Goal: Check status: Check status

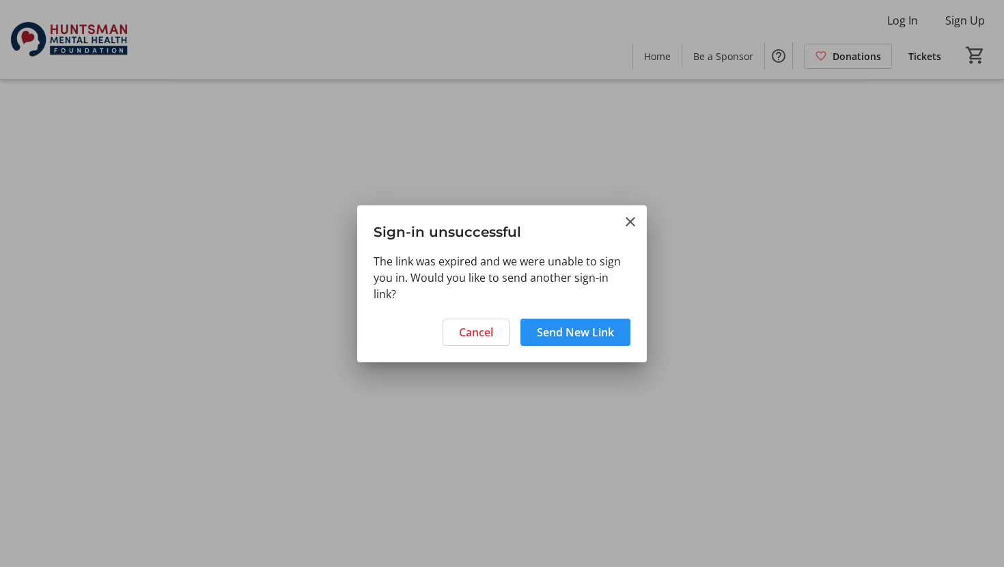
click at [593, 333] on span "Send New Link" at bounding box center [575, 332] width 77 height 16
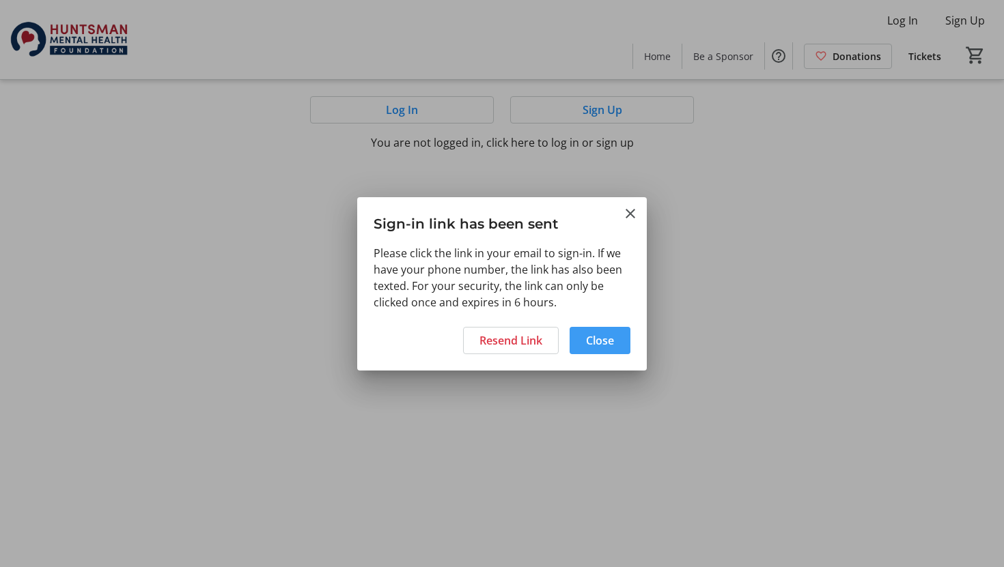
click at [599, 339] on span "Close" at bounding box center [600, 340] width 28 height 16
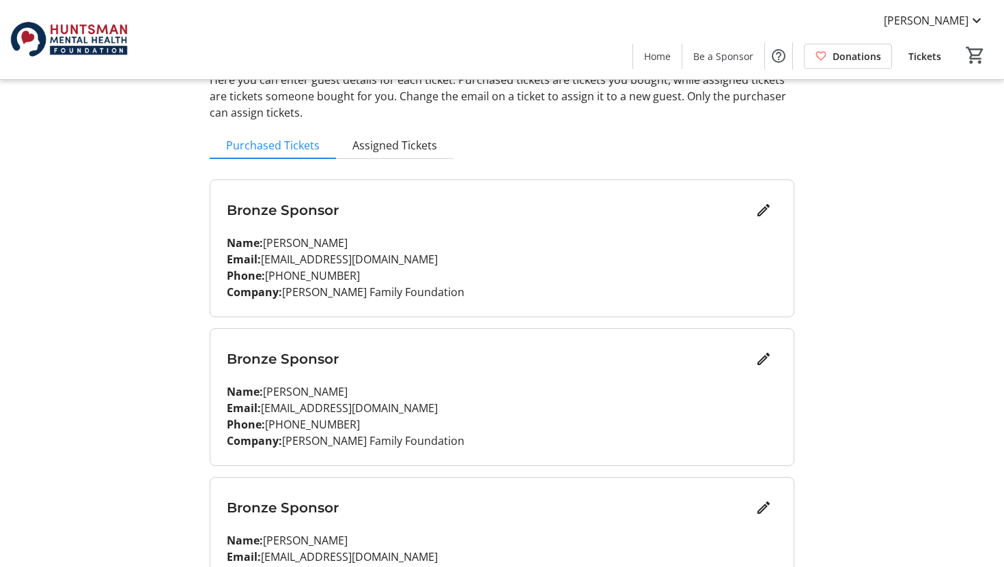
scroll to position [134, 0]
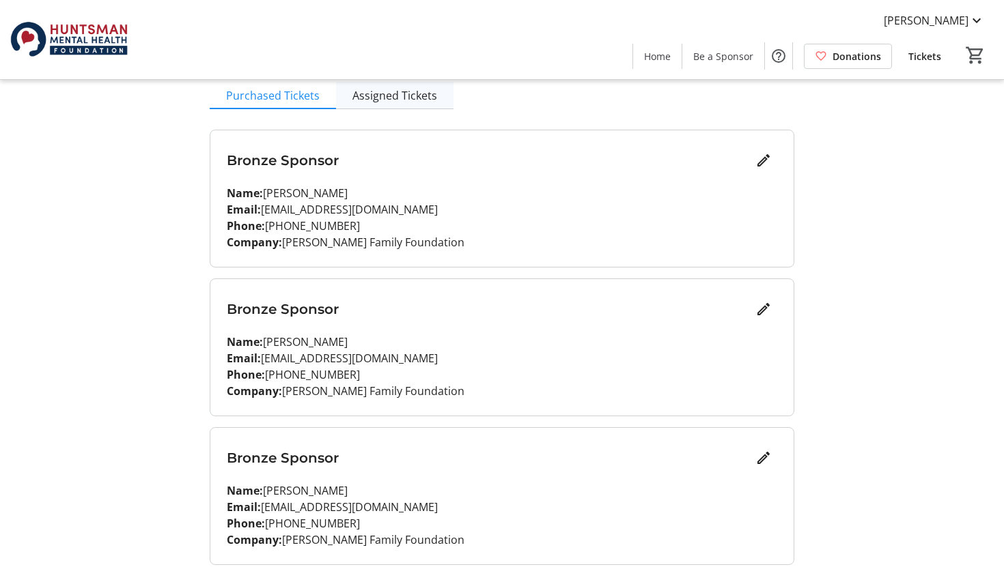
click at [414, 96] on span "Assigned Tickets" at bounding box center [394, 95] width 85 height 11
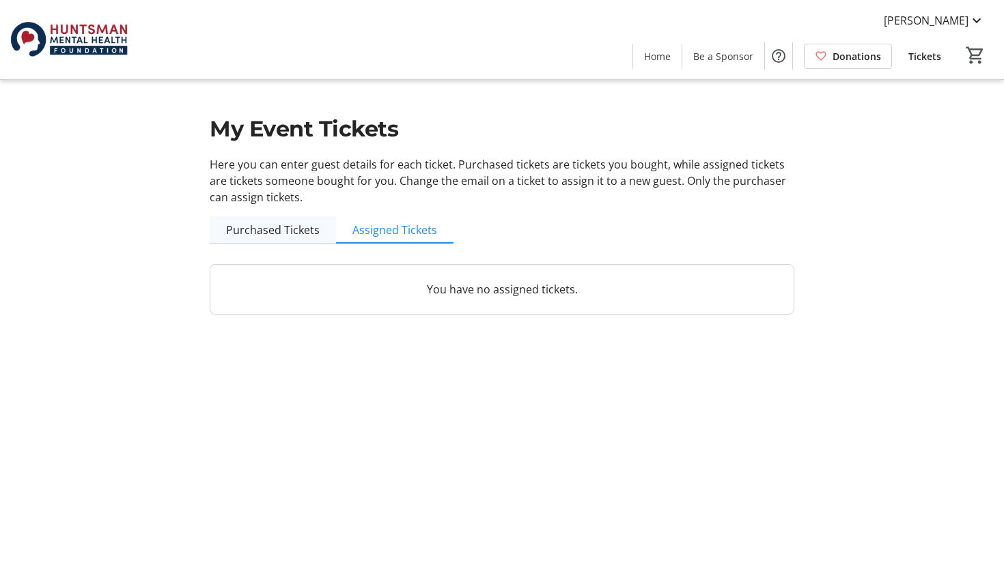
click at [289, 229] on span "Purchased Tickets" at bounding box center [273, 230] width 94 height 11
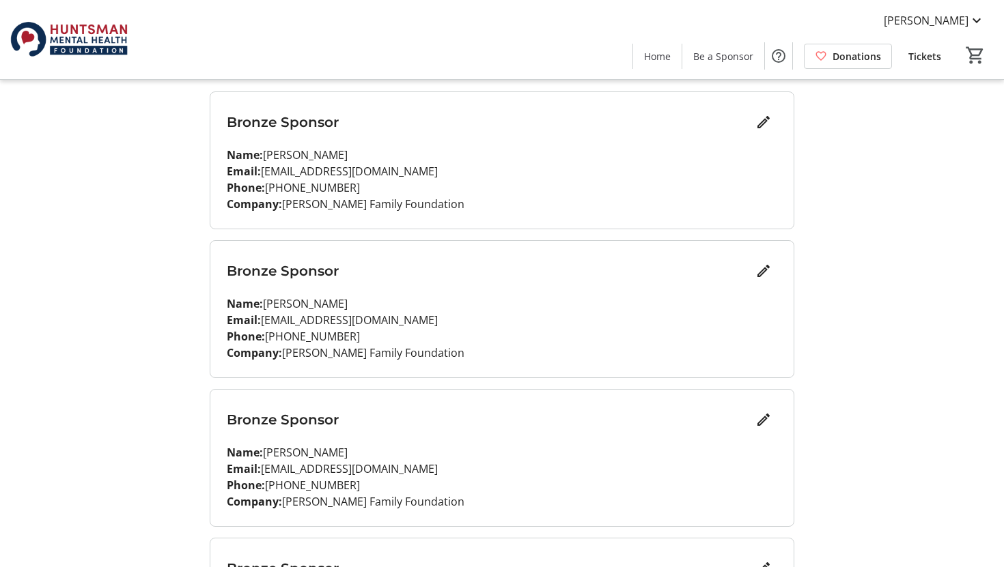
scroll to position [173, 0]
click at [762, 268] on mat-icon "Edit" at bounding box center [763, 270] width 16 height 16
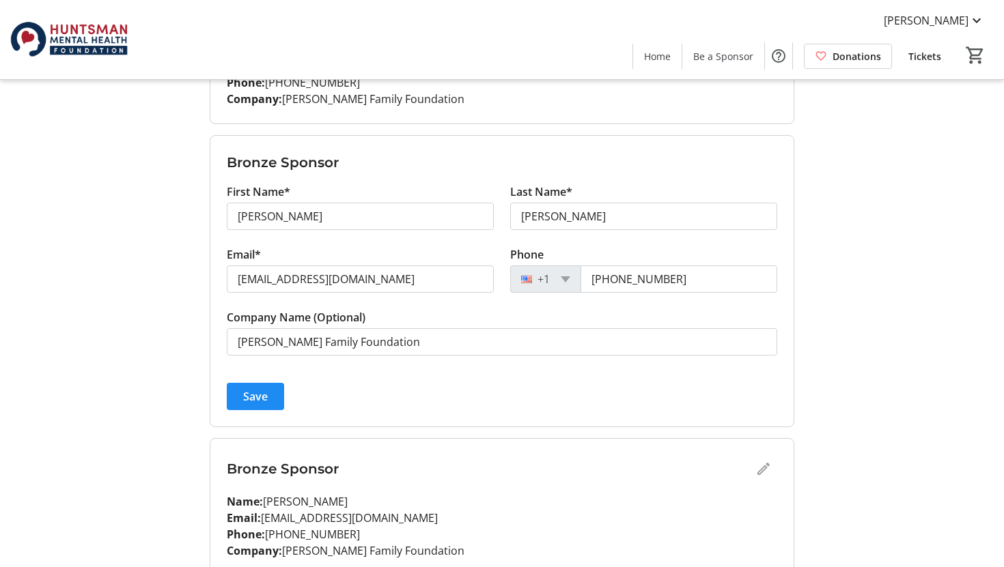
scroll to position [0, 0]
